Goal: Use online tool/utility: Utilize a website feature to perform a specific function

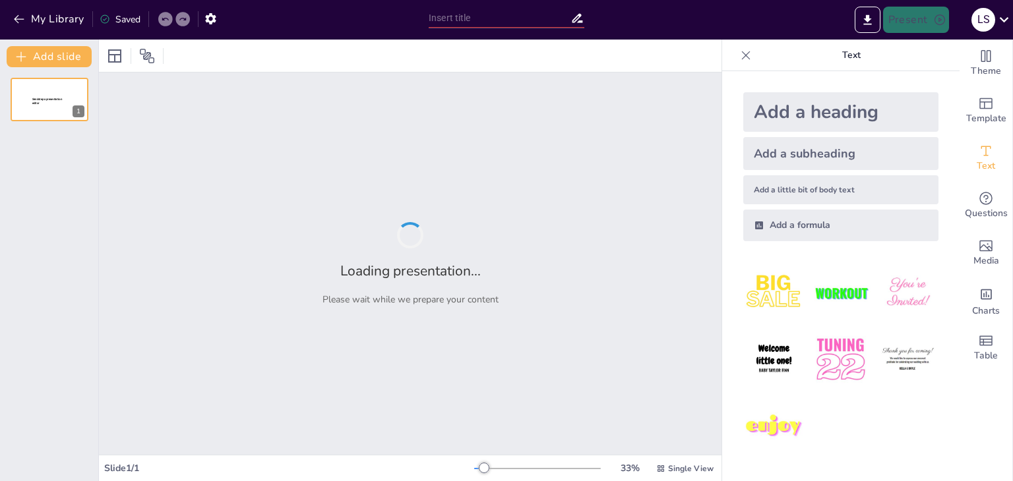
type input "New Sendsteps"
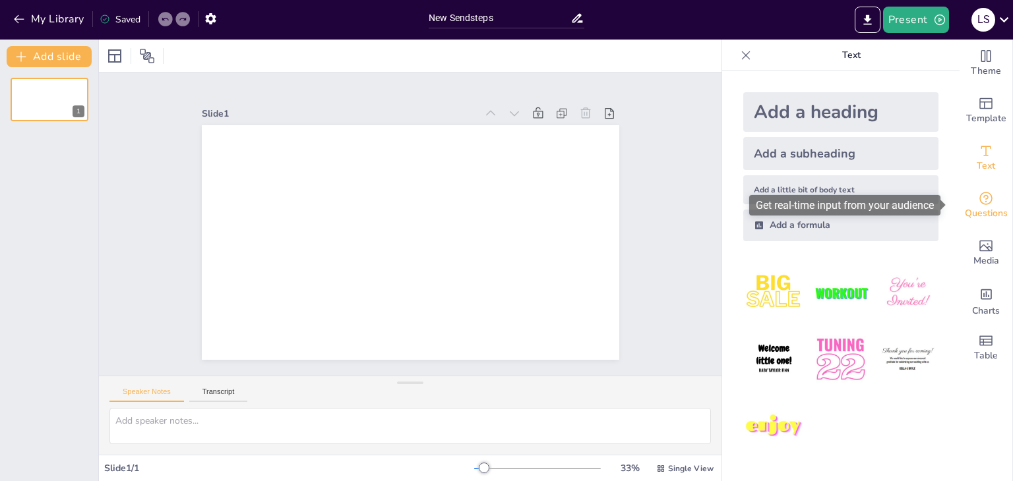
click at [978, 199] on icon "Get real-time input from your audience" at bounding box center [986, 199] width 16 height 16
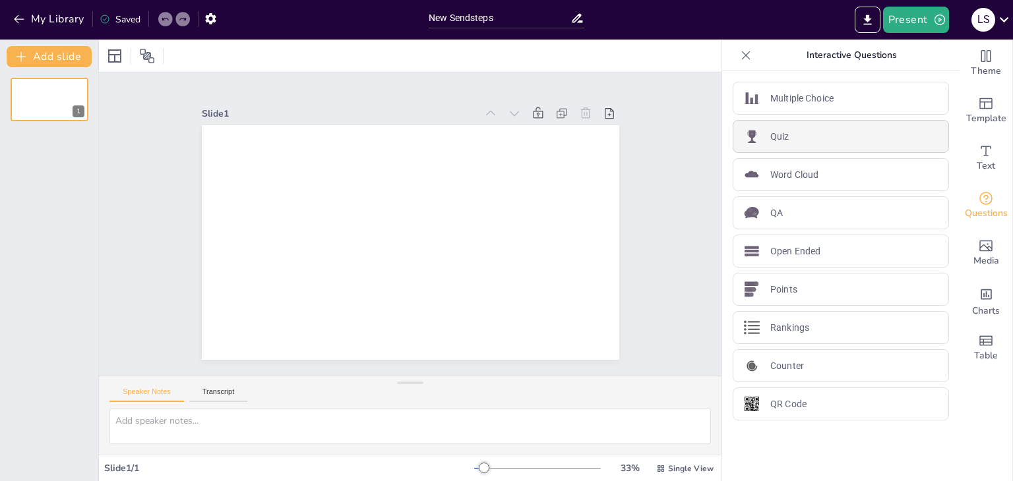
click at [871, 133] on div "Quiz" at bounding box center [840, 136] width 216 height 33
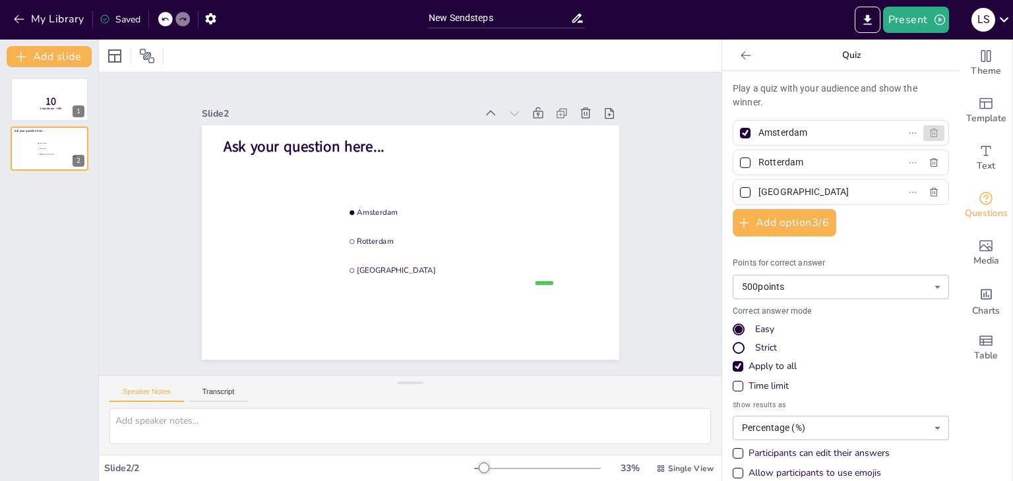
click at [928, 135] on icon "button" at bounding box center [933, 133] width 11 height 11
checkbox input "false"
type input "Rotterdam"
type input "[GEOGRAPHIC_DATA]"
checkbox input "false"
